Goal: Communication & Community: Answer question/provide support

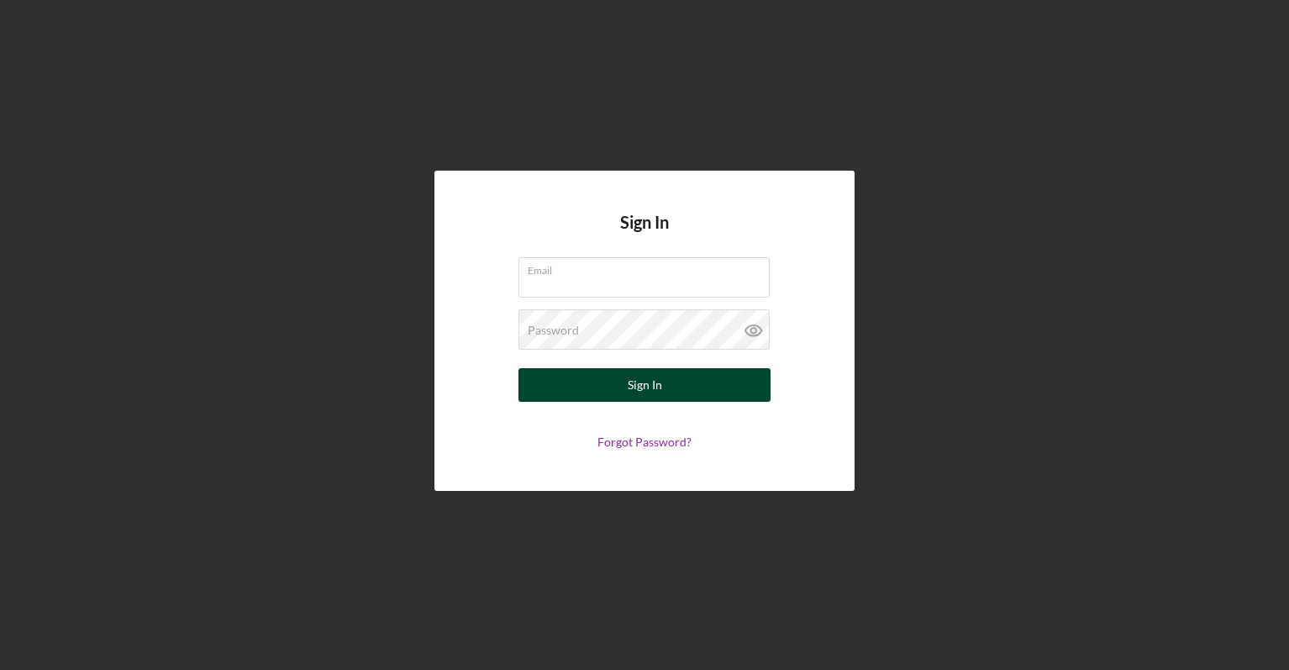
type input "[EMAIL_ADDRESS][DOMAIN_NAME]"
click at [618, 373] on button "Sign In" at bounding box center [645, 385] width 252 height 34
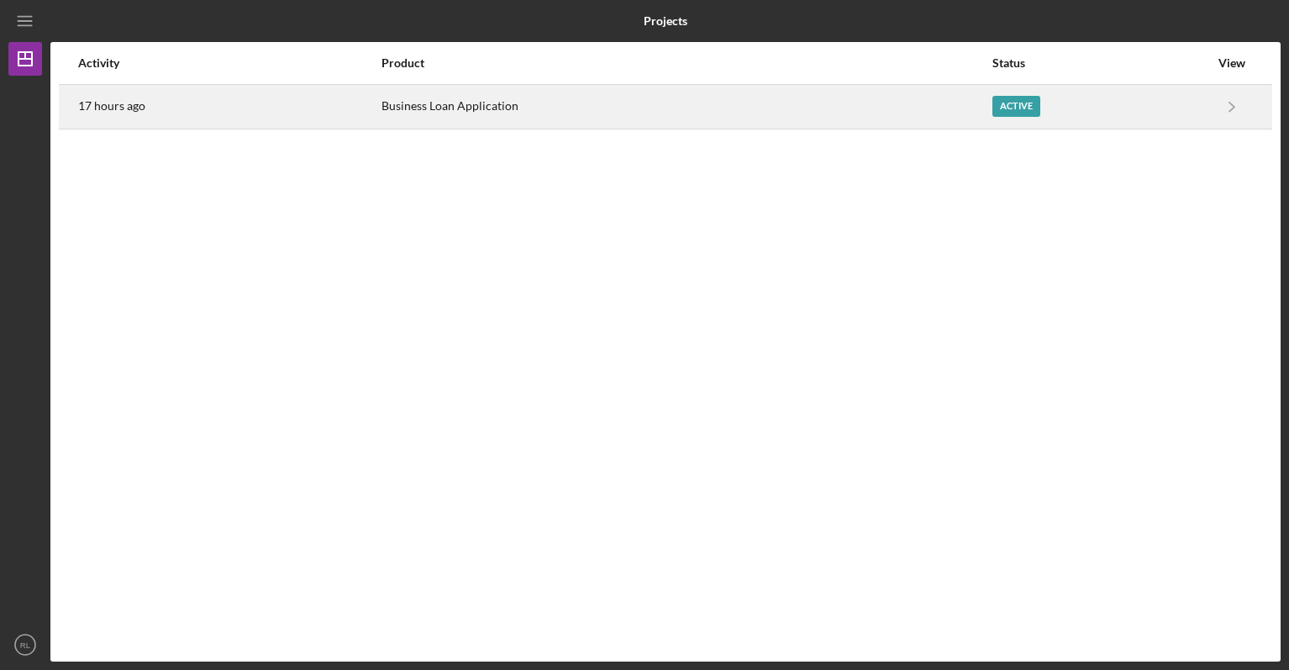
click at [913, 114] on div "Business Loan Application" at bounding box center [686, 107] width 609 height 42
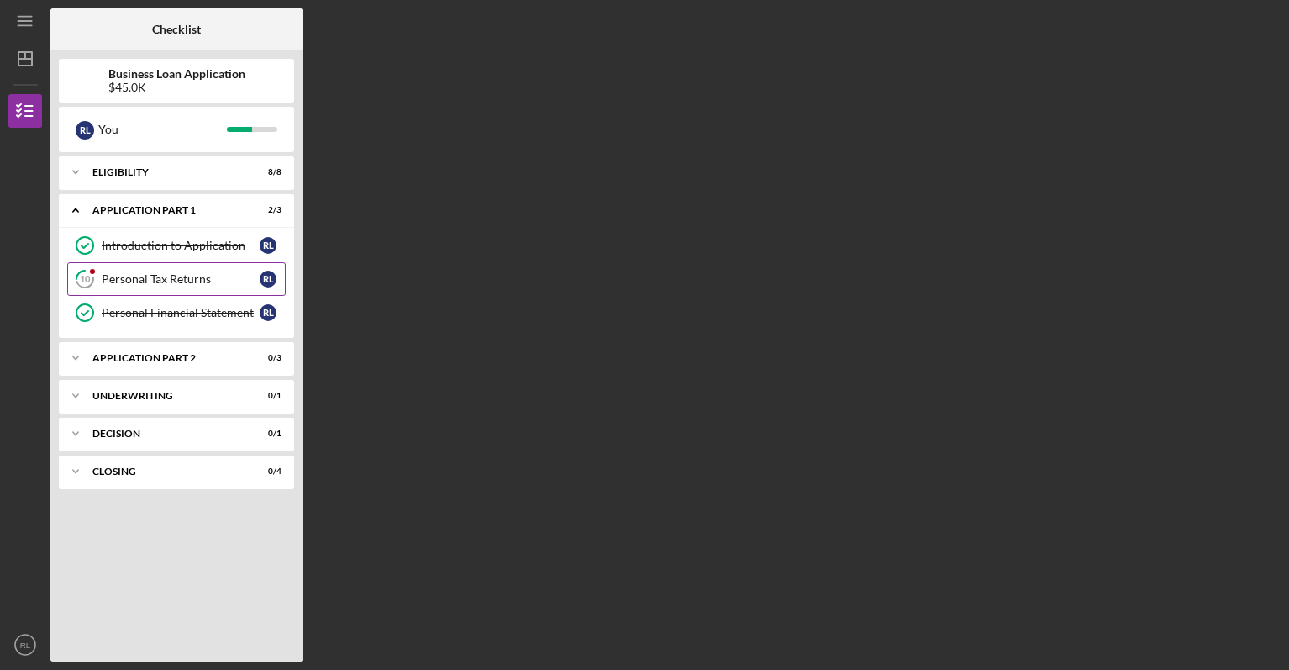
click at [172, 271] on link "10 Personal Tax Returns [PERSON_NAME]" at bounding box center [176, 279] width 219 height 34
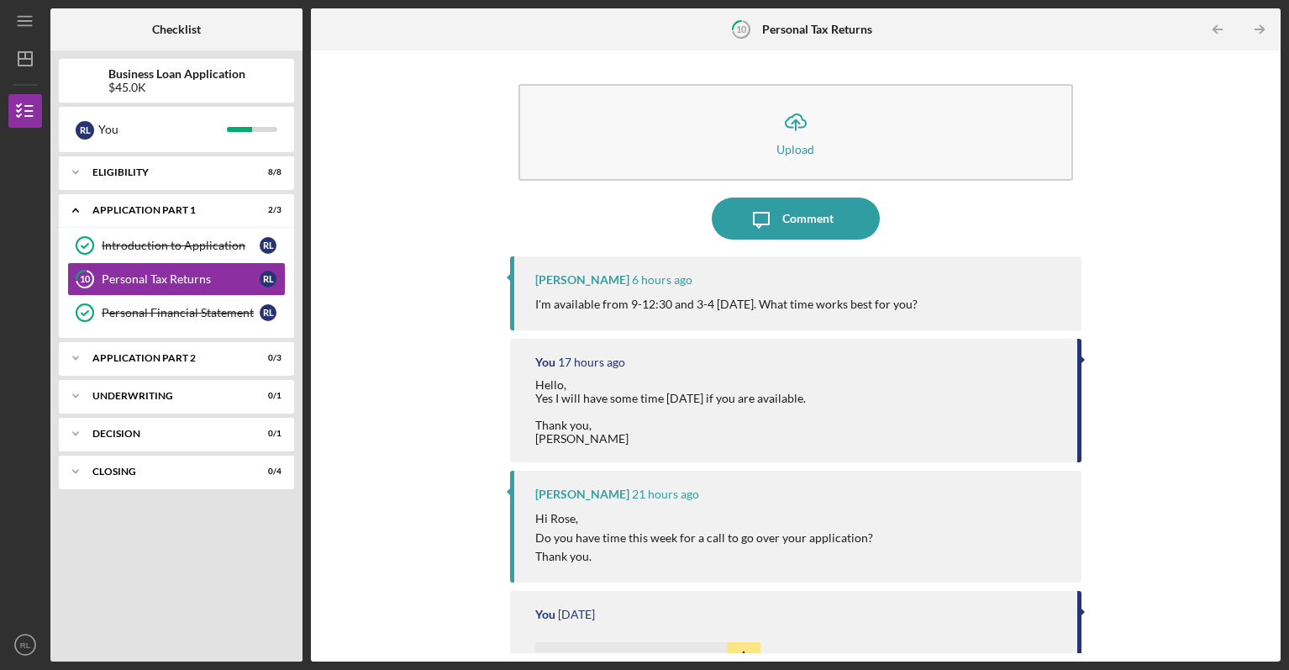
click at [850, 294] on div "[PERSON_NAME] 6 hours ago I'm available from 9-12:30 and 3-4 [DATE]. What time …" at bounding box center [796, 293] width 572 height 74
click at [807, 214] on div "Comment" at bounding box center [807, 219] width 51 height 42
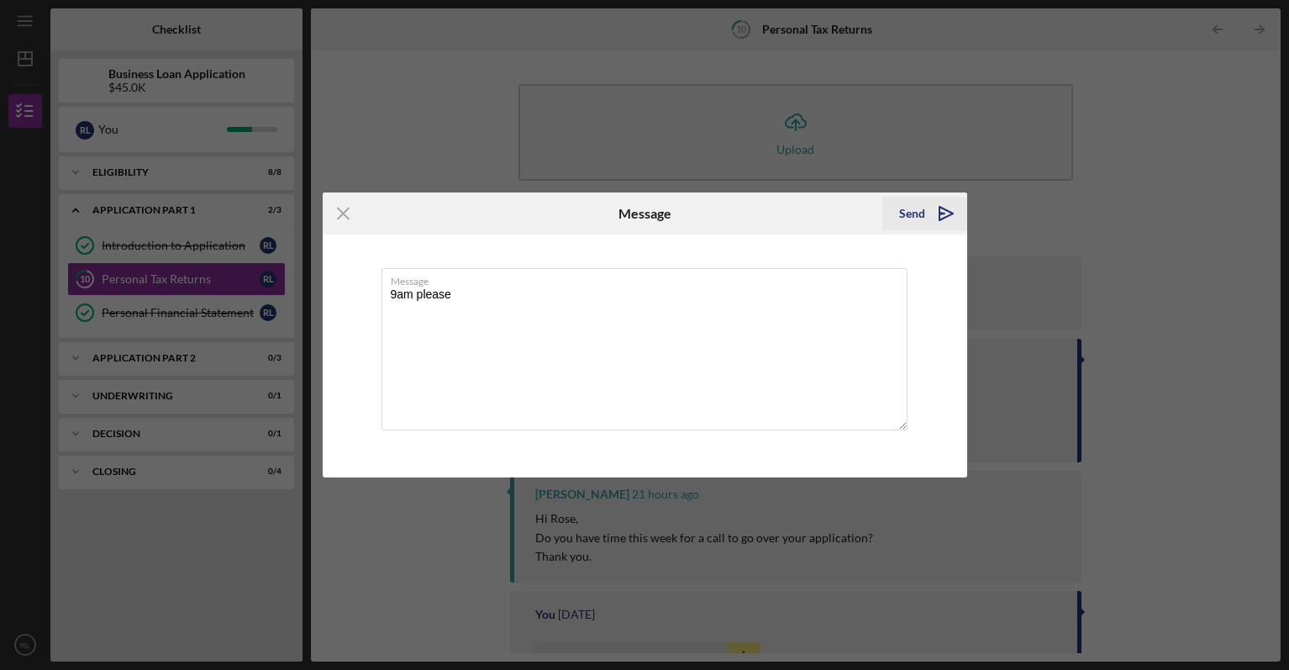
type textarea "9am please"
click at [913, 213] on div "Send" at bounding box center [912, 214] width 26 height 34
